Goal: Navigation & Orientation: Find specific page/section

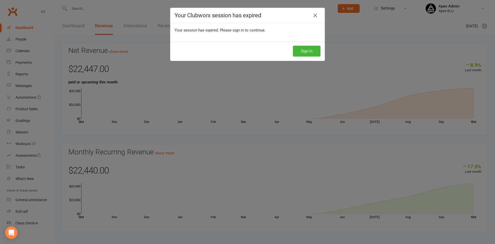
click at [299, 51] on button "Sign In" at bounding box center [307, 51] width 28 height 11
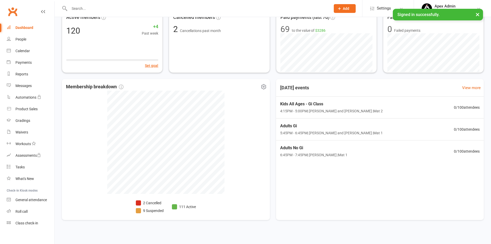
scroll to position [37, 0]
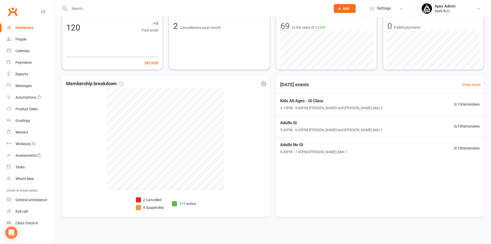
click at [158, 209] on li "9 Suspended" at bounding box center [150, 207] width 28 height 6
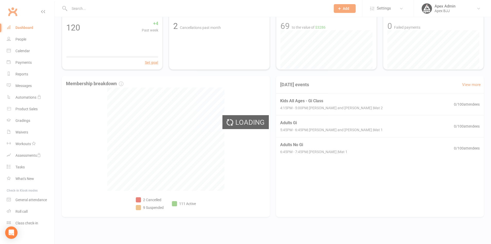
select select "100"
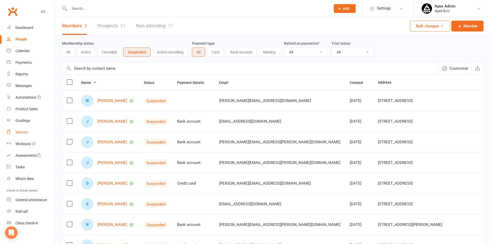
click at [25, 134] on div "Waivers" at bounding box center [21, 132] width 13 height 4
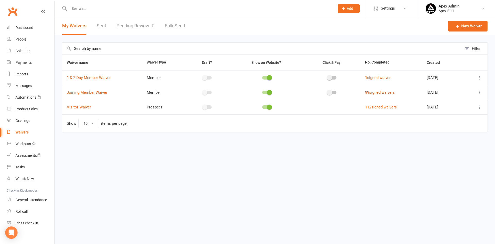
click at [370, 94] on link "99 signed waivers" at bounding box center [380, 92] width 30 height 5
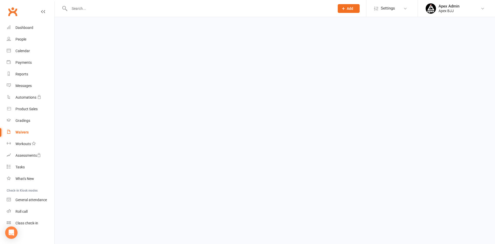
select select "100"
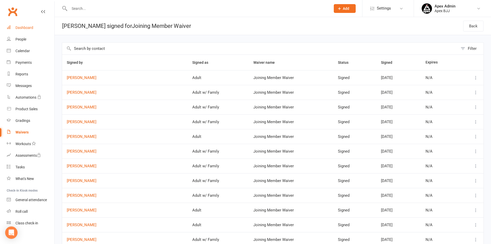
click at [21, 29] on div "Dashboard" at bounding box center [24, 28] width 18 height 4
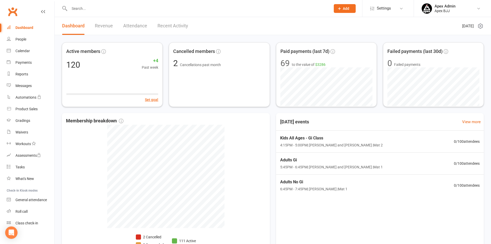
click at [93, 9] on input "text" at bounding box center [197, 8] width 259 height 7
click at [402, 9] on icon at bounding box center [401, 8] width 4 height 4
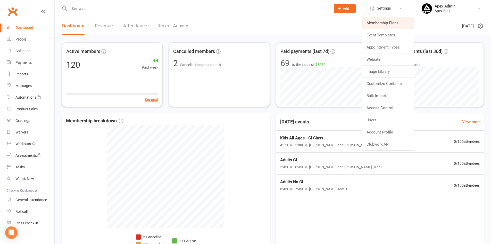
click at [396, 23] on link "Membership Plans" at bounding box center [387, 23] width 51 height 12
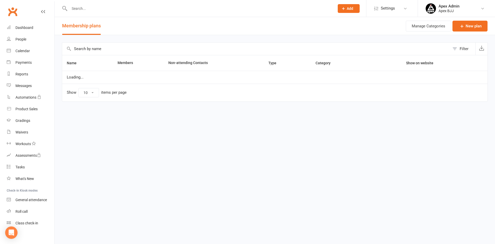
select select "100"
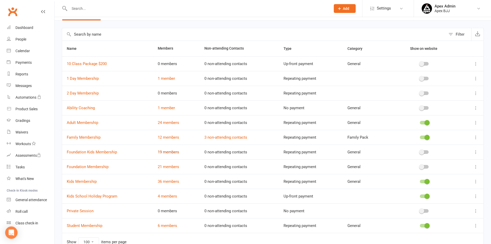
scroll to position [43, 0]
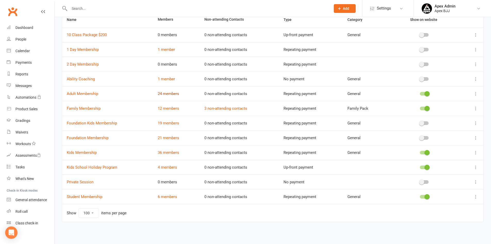
click at [172, 94] on link "24 members" at bounding box center [168, 93] width 21 height 5
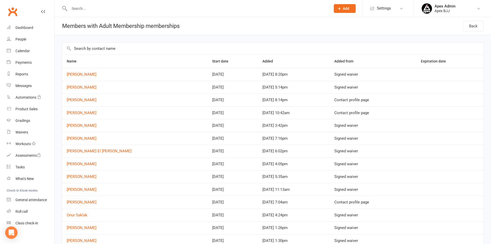
click at [120, 11] on input "text" at bounding box center [197, 8] width 259 height 7
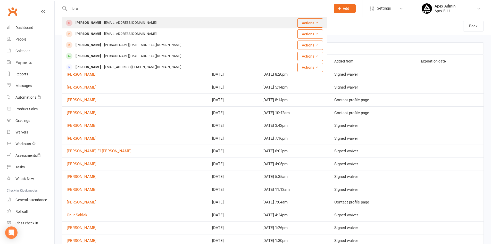
type input "ibra"
click at [91, 24] on div "[PERSON_NAME]" at bounding box center [88, 22] width 29 height 7
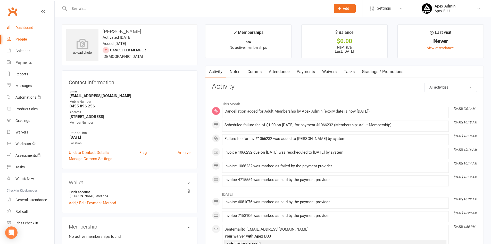
click at [26, 26] on div "Dashboard" at bounding box center [24, 28] width 18 height 4
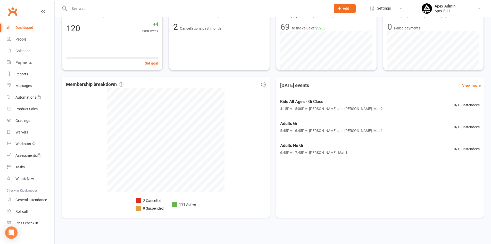
scroll to position [37, 0]
click at [158, 209] on li "9 Suspended" at bounding box center [150, 207] width 28 height 6
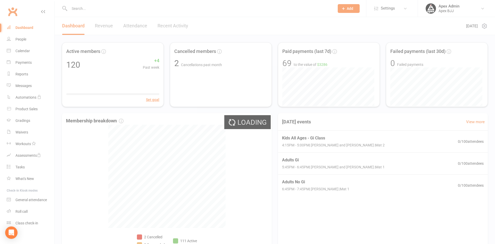
select select "100"
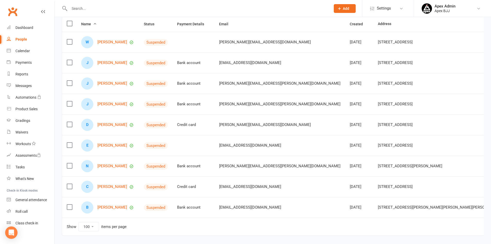
scroll to position [82, 0]
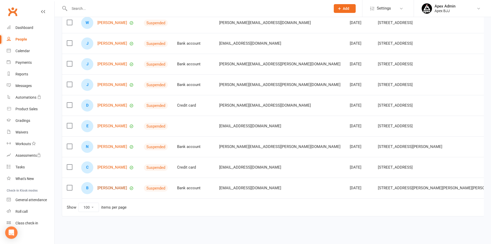
click at [110, 186] on link "[PERSON_NAME]" at bounding box center [112, 188] width 30 height 4
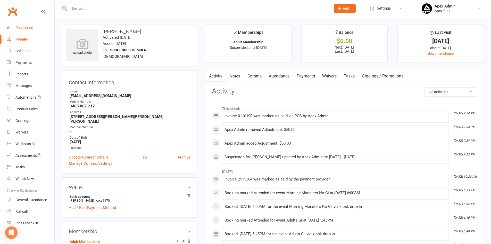
click at [29, 28] on div "Dashboard" at bounding box center [24, 28] width 18 height 4
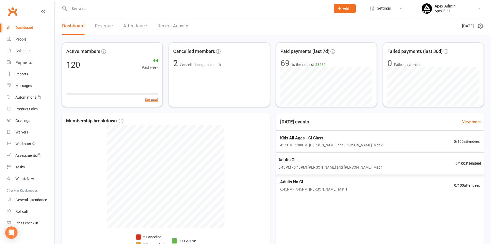
click at [421, 209] on div "Today's events View more Kids All Ages - Gi Class 4:15PM - 5:00PM | Parwaiz Hai…" at bounding box center [380, 183] width 208 height 141
